Goal: Transaction & Acquisition: Purchase product/service

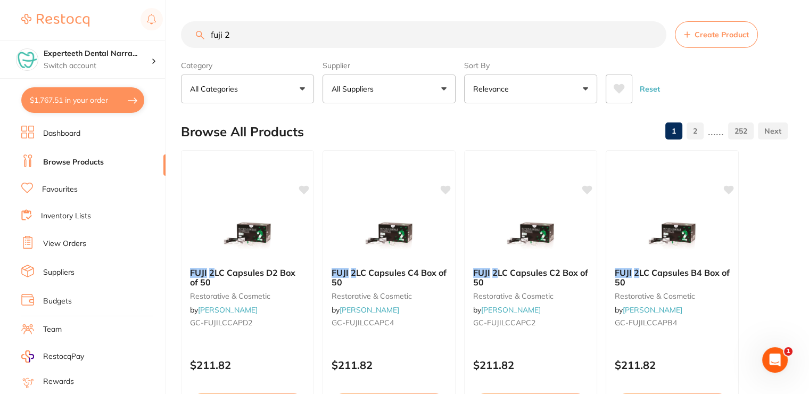
drag, startPoint x: 252, startPoint y: 37, endPoint x: 196, endPoint y: 18, distance: 58.6
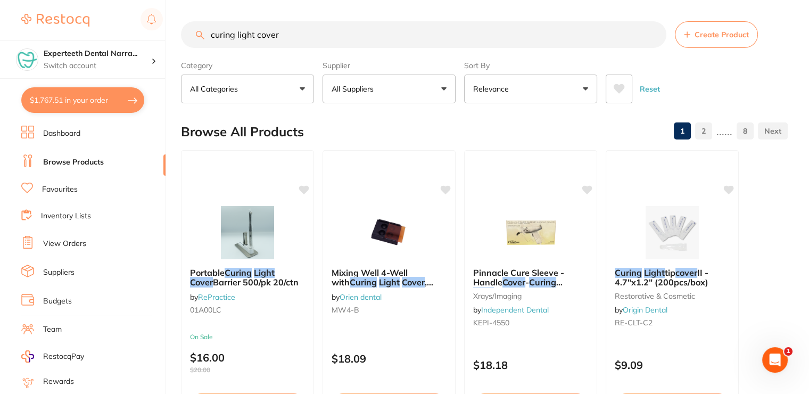
drag, startPoint x: 293, startPoint y: 38, endPoint x: 257, endPoint y: 30, distance: 37.1
click at [257, 30] on input "curing light cover" at bounding box center [424, 34] width 486 height 27
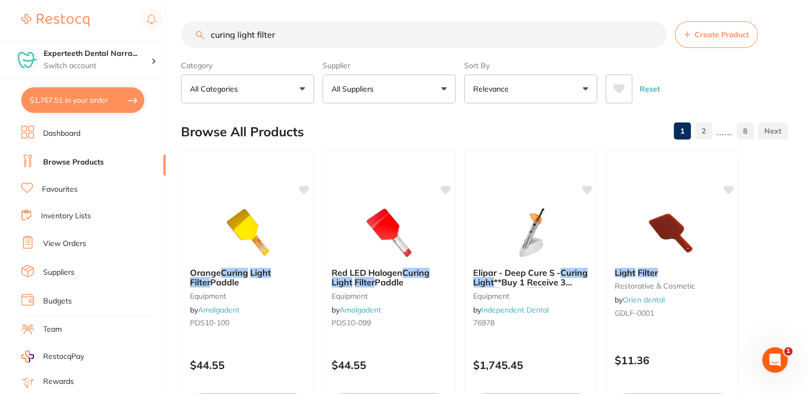
click at [759, 77] on div "Reset" at bounding box center [693, 84] width 174 height 37
drag, startPoint x: 281, startPoint y: 37, endPoint x: 257, endPoint y: 31, distance: 24.1
click at [257, 31] on input "curing light filter" at bounding box center [424, 34] width 486 height 27
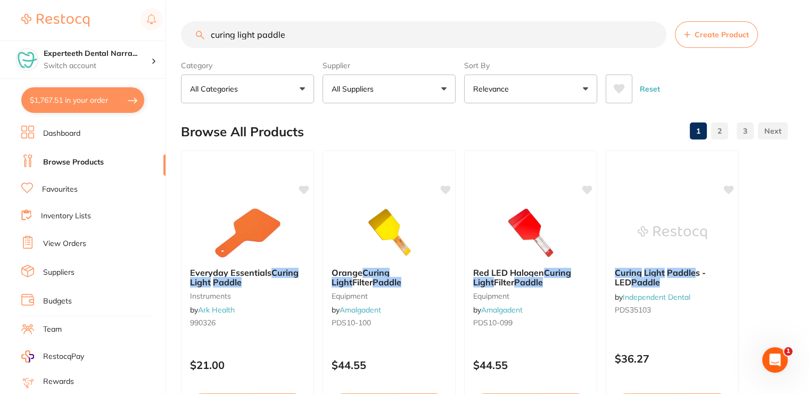
drag, startPoint x: 288, startPoint y: 34, endPoint x: 258, endPoint y: 27, distance: 30.5
click at [258, 27] on input "curing light paddle" at bounding box center [424, 34] width 486 height 27
type input "curing light filter"
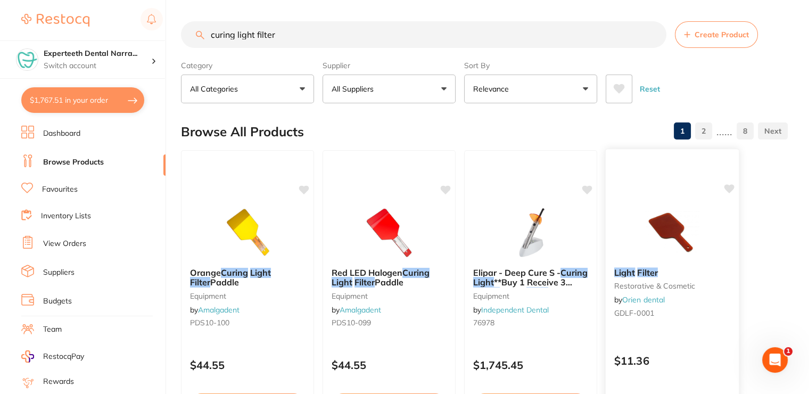
click at [688, 256] on img at bounding box center [672, 232] width 70 height 54
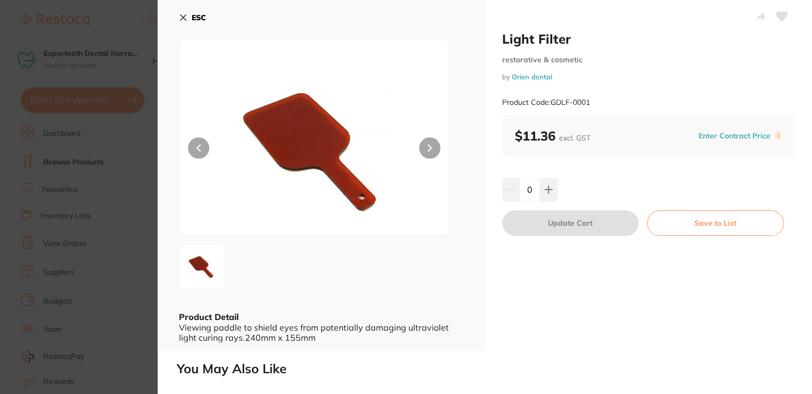
click at [429, 144] on icon at bounding box center [430, 147] width 4 height 7
click at [549, 180] on button at bounding box center [549, 189] width 18 height 23
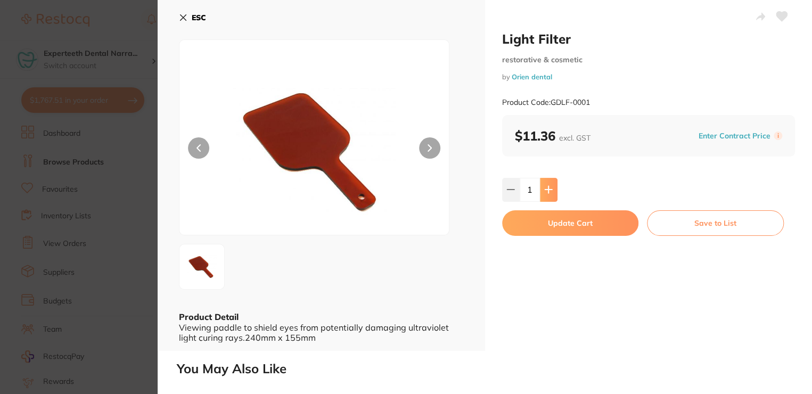
type input "1"
click at [549, 212] on button "Update Cart" at bounding box center [570, 223] width 137 height 26
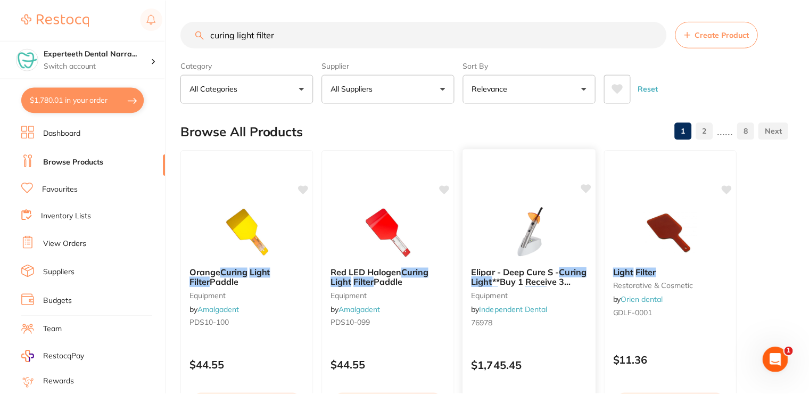
scroll to position [6, 0]
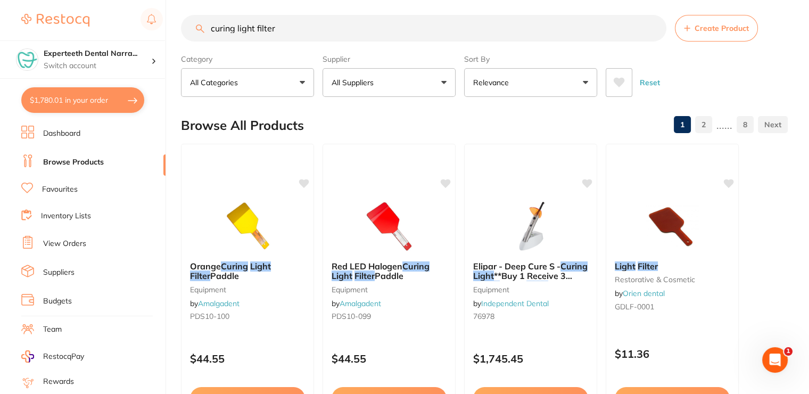
drag, startPoint x: 289, startPoint y: 30, endPoint x: 199, endPoint y: 26, distance: 90.1
click at [199, 26] on div "curing light filter Create Product" at bounding box center [484, 28] width 607 height 27
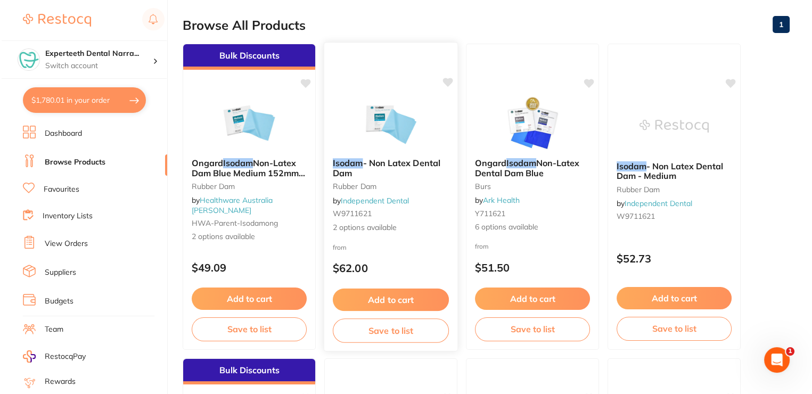
scroll to position [0, 0]
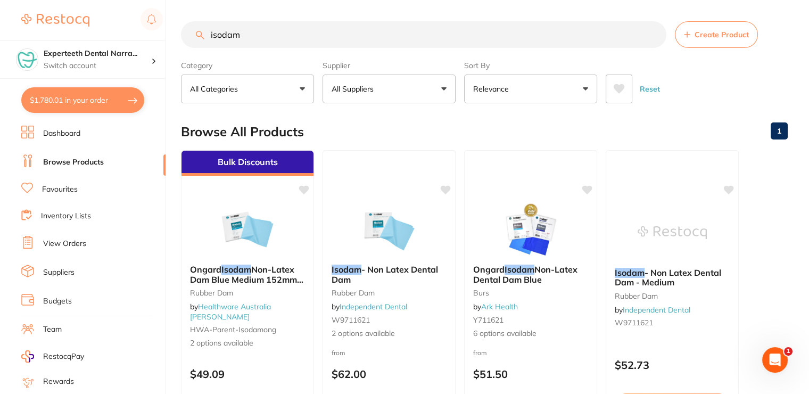
type input "isodam"
click at [75, 105] on button "$1,780.01 in your order" at bounding box center [82, 100] width 123 height 26
checkbox input "true"
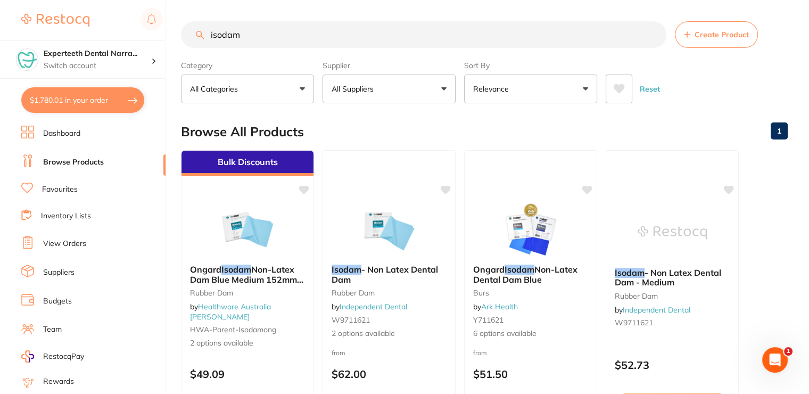
checkbox input "true"
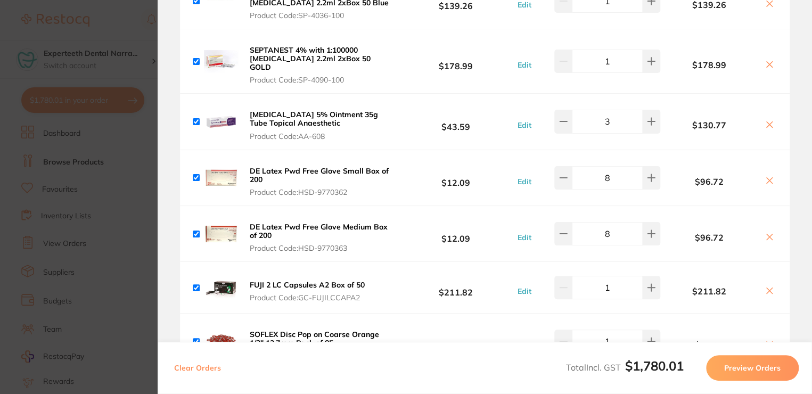
scroll to position [160, 0]
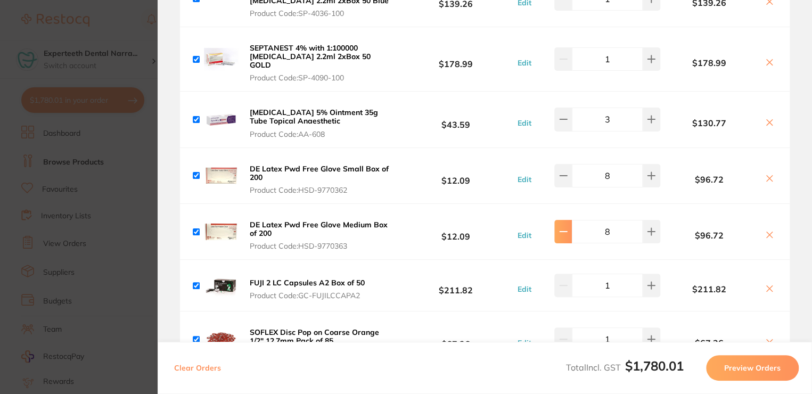
click at [560, 227] on icon at bounding box center [563, 231] width 9 height 9
type input "6"
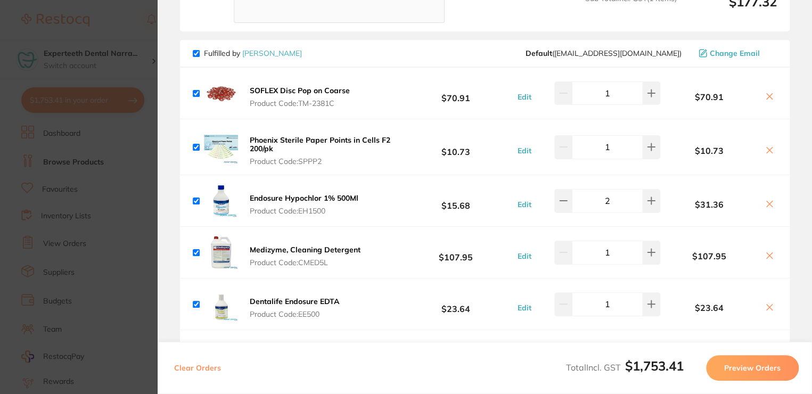
scroll to position [1012, 0]
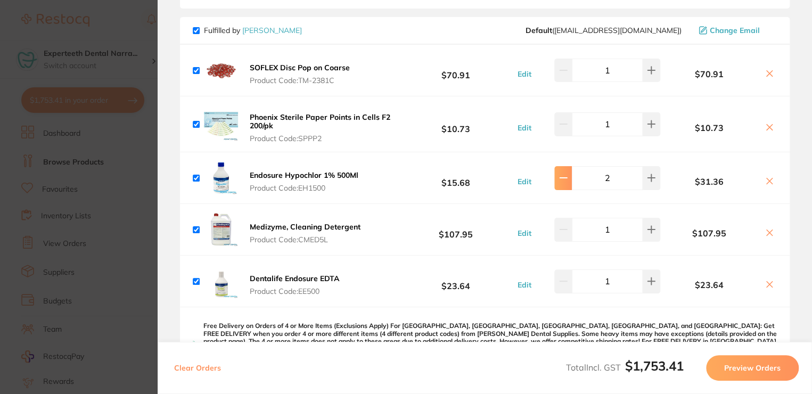
click at [562, 170] on button at bounding box center [563, 177] width 18 height 23
type input "1"
click at [765, 280] on icon at bounding box center [769, 284] width 9 height 9
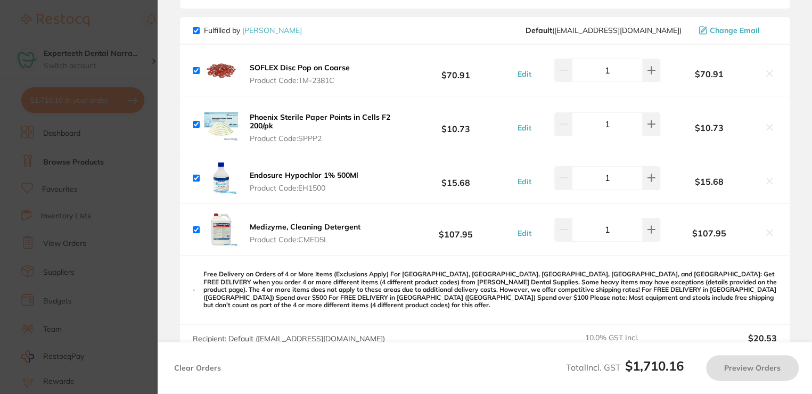
checkbox input "true"
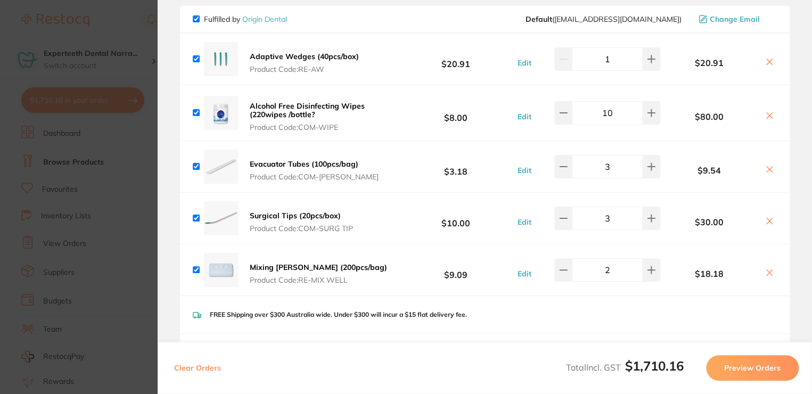
scroll to position [1597, 0]
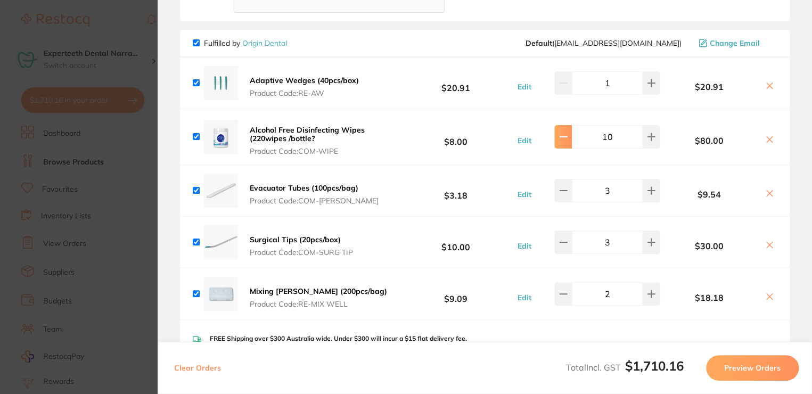
click at [558, 128] on button at bounding box center [563, 136] width 18 height 23
type input "8"
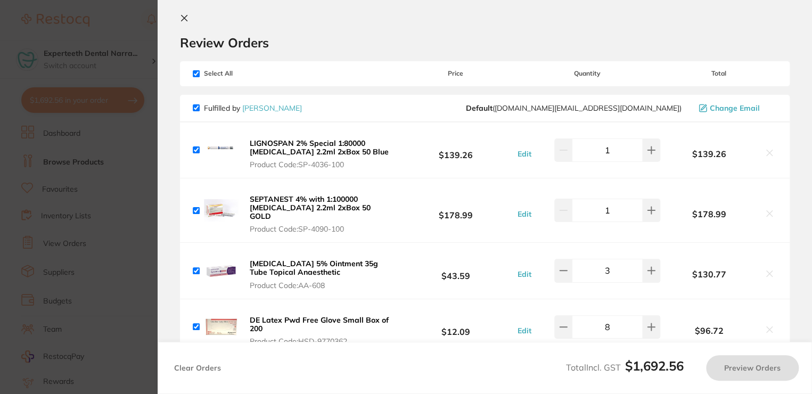
scroll to position [0, 0]
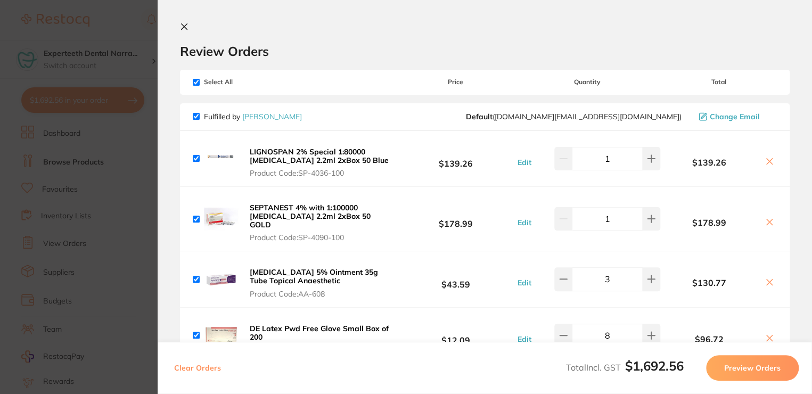
click at [182, 24] on icon at bounding box center [185, 27] width 6 height 6
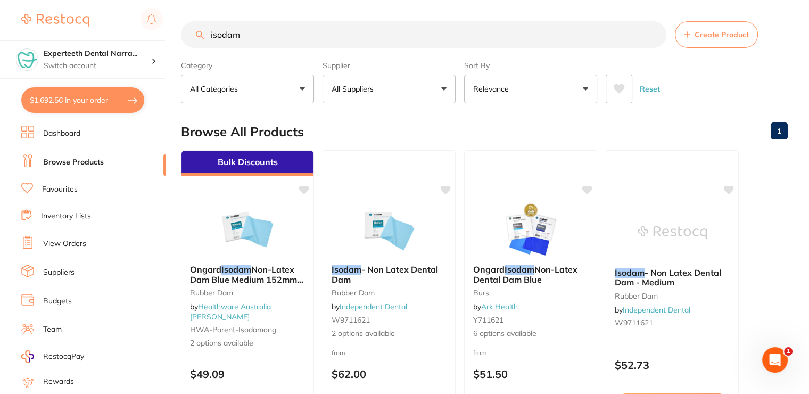
drag, startPoint x: 258, startPoint y: 27, endPoint x: 206, endPoint y: 29, distance: 52.2
click at [206, 29] on input "isodam" at bounding box center [424, 34] width 486 height 27
type input "short needles"
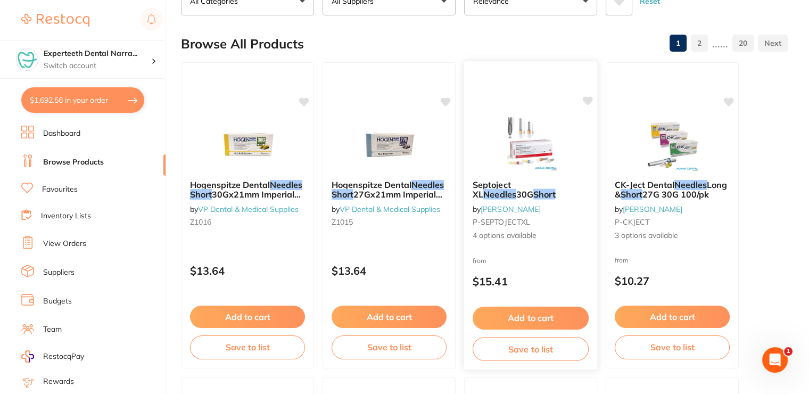
scroll to position [106, 0]
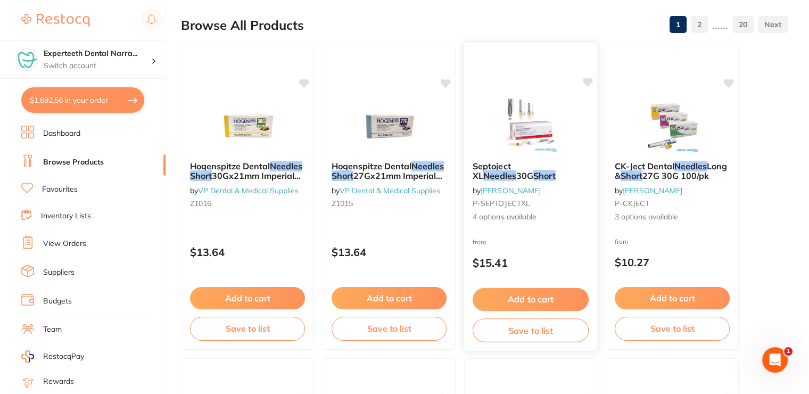
click at [557, 149] on img at bounding box center [531, 126] width 70 height 54
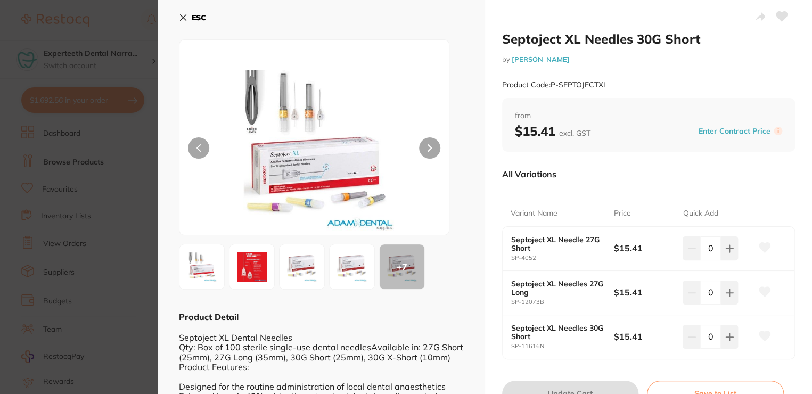
click at [428, 146] on icon at bounding box center [429, 148] width 3 height 6
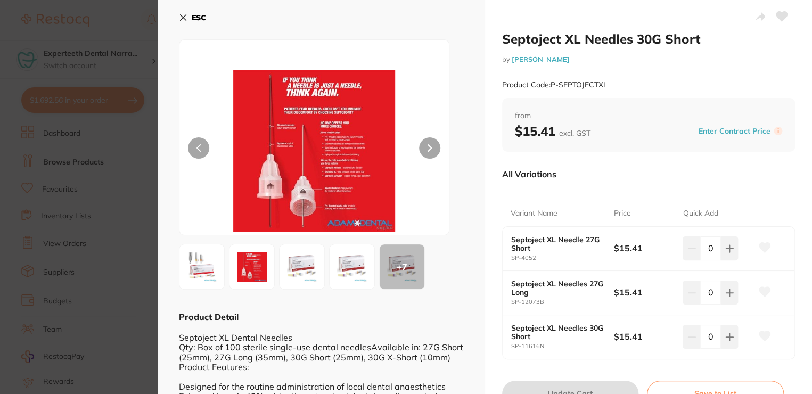
click at [428, 146] on icon at bounding box center [429, 148] width 3 height 6
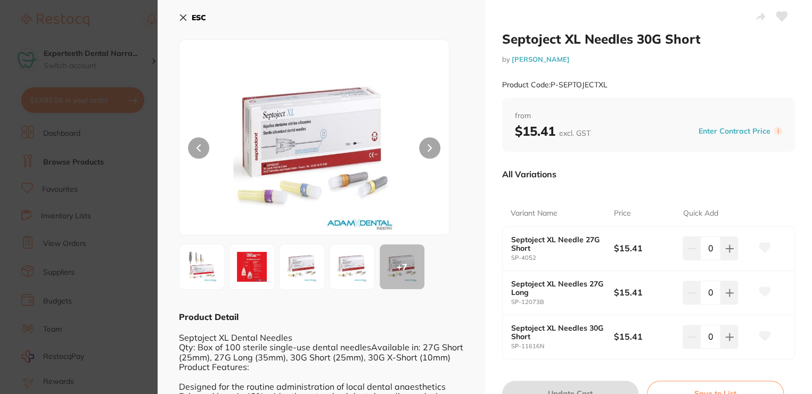
click at [428, 146] on icon at bounding box center [429, 148] width 3 height 6
click at [734, 250] on button at bounding box center [729, 247] width 18 height 23
type input "1"
click at [587, 387] on button "Update Cart" at bounding box center [570, 394] width 137 height 26
checkbox input "false"
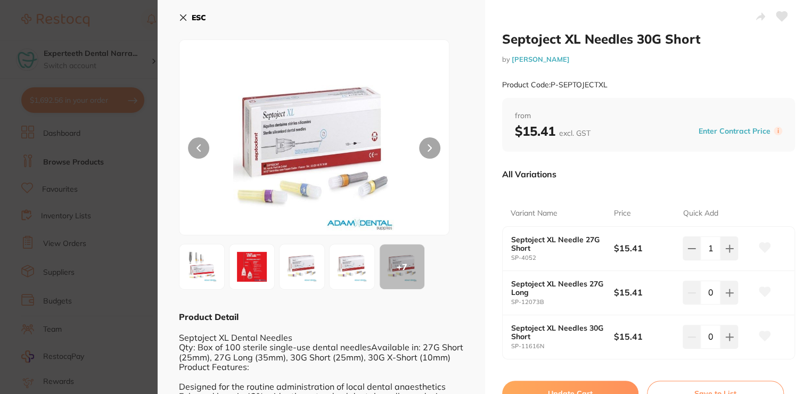
checkbox input "false"
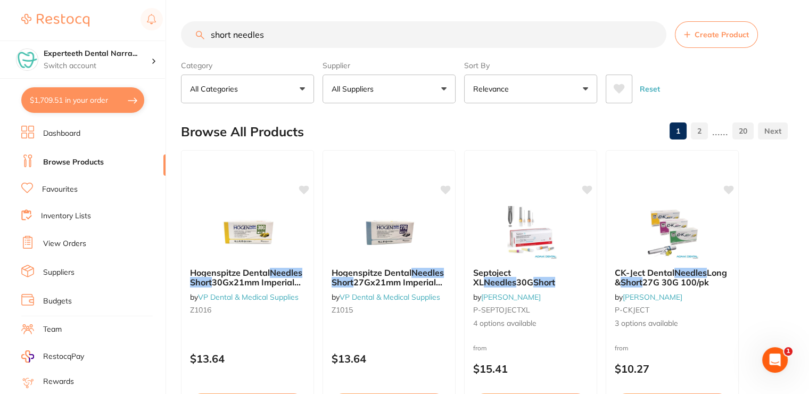
click at [210, 34] on input "short needles" at bounding box center [424, 34] width 486 height 27
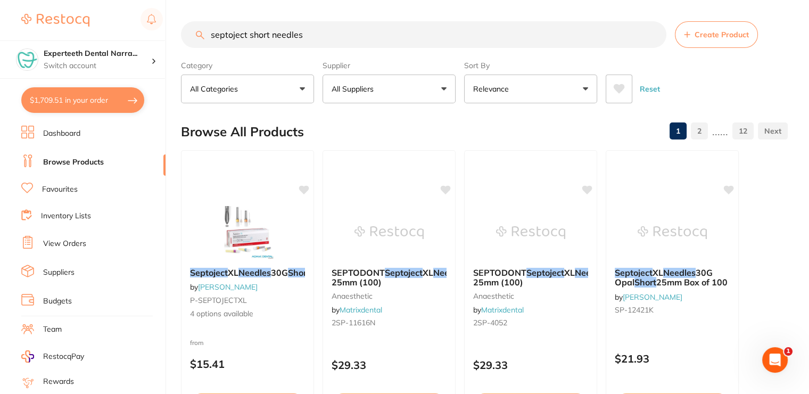
type input "septoject short needles"
